Goal: Task Accomplishment & Management: Manage account settings

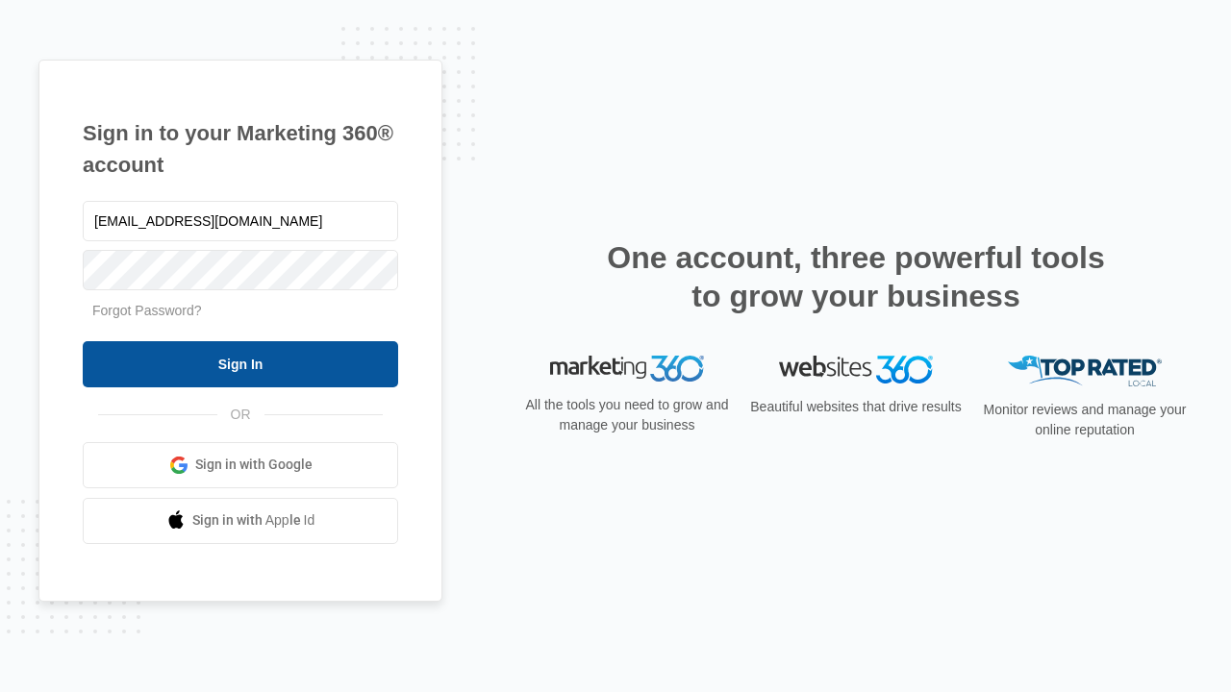
click at [240, 363] on input "Sign In" at bounding box center [240, 364] width 315 height 46
